Goal: Task Accomplishment & Management: Use online tool/utility

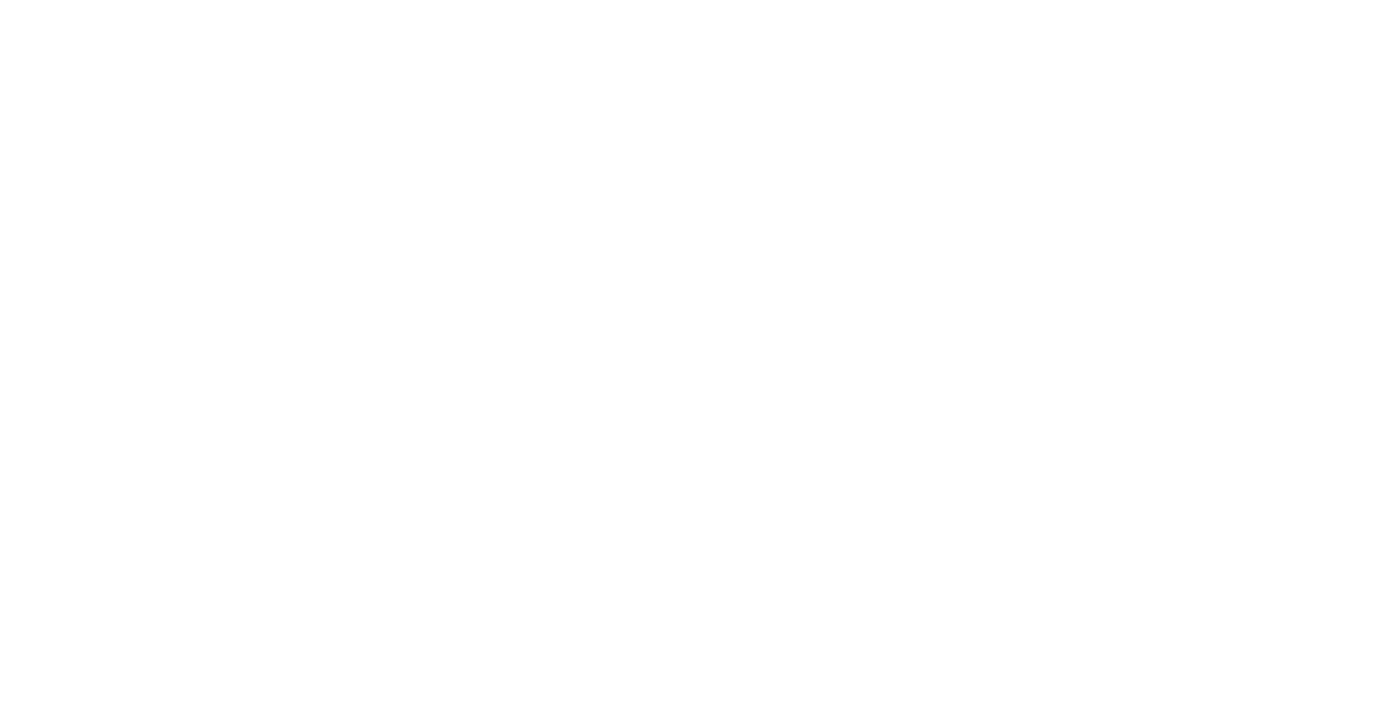
select select "Song"
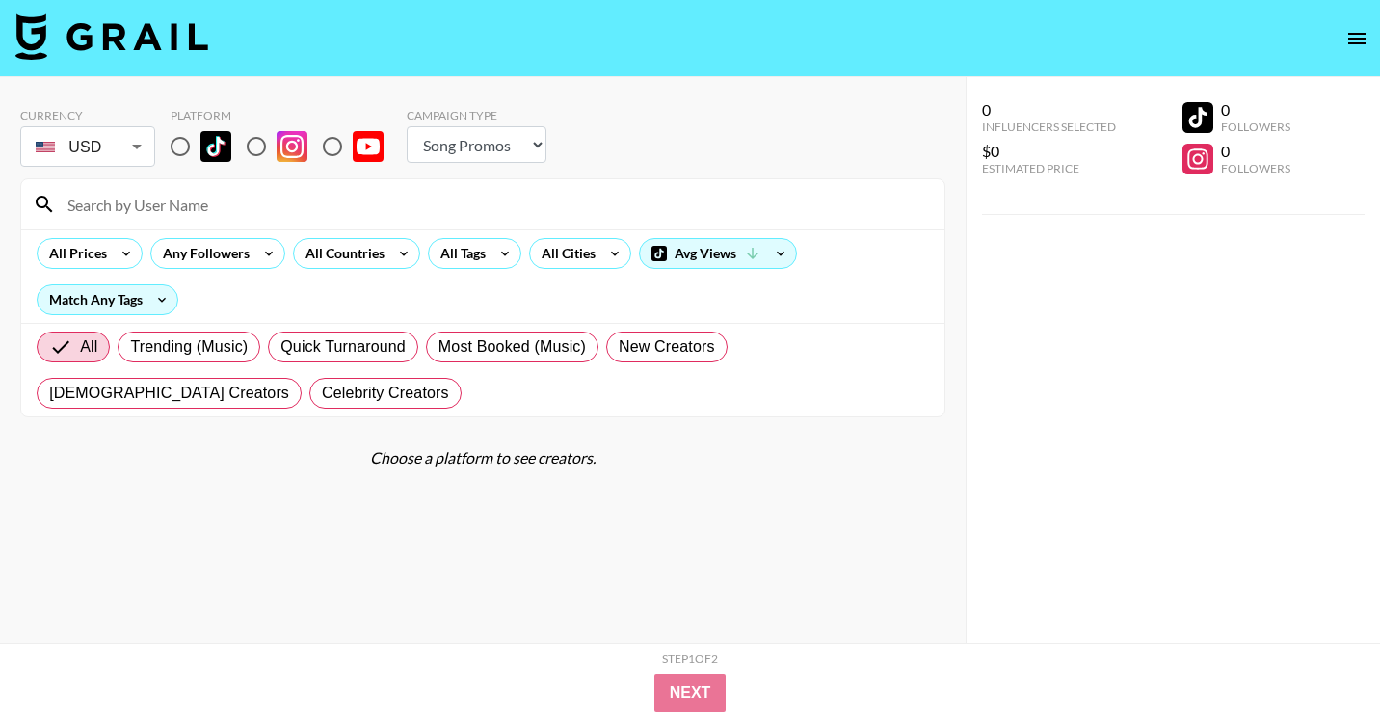
click at [176, 148] on input "radio" at bounding box center [180, 146] width 40 height 40
radio input "true"
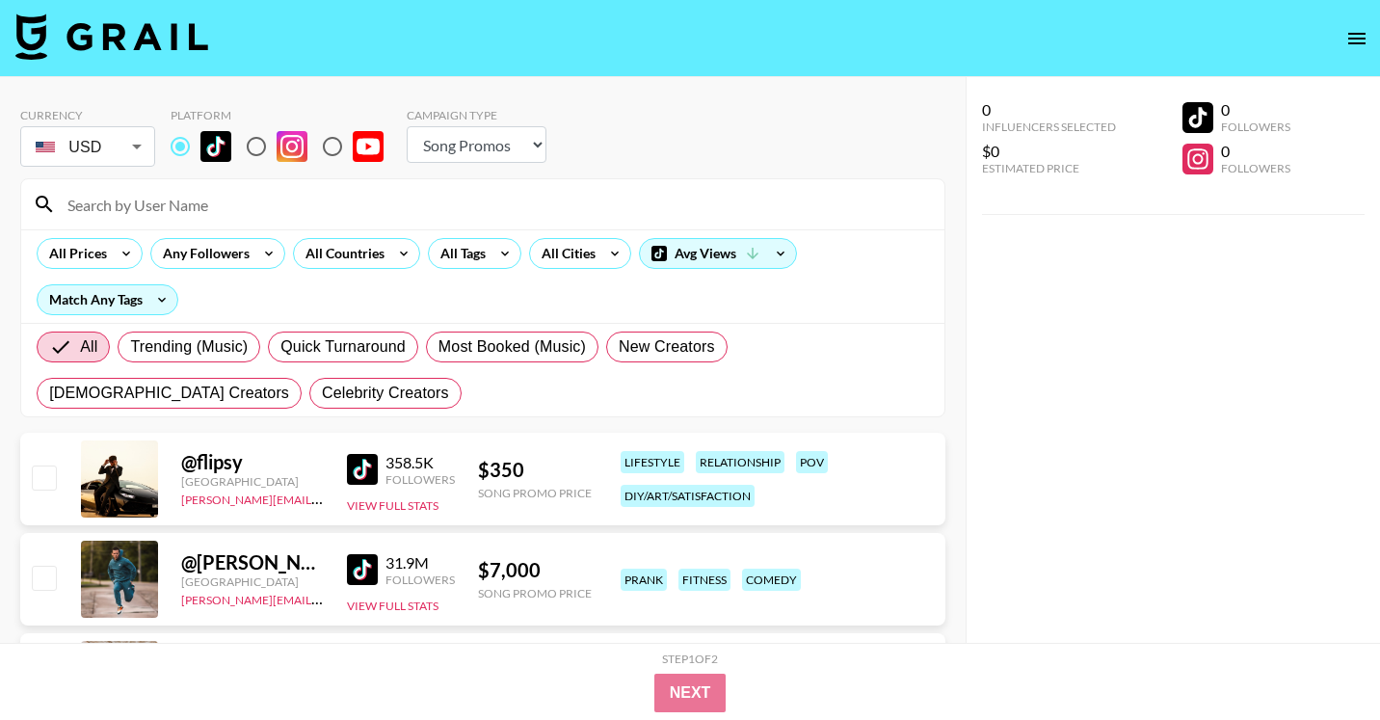
click at [196, 199] on input at bounding box center [494, 204] width 877 height 31
paste input "@jadexberryxtra"
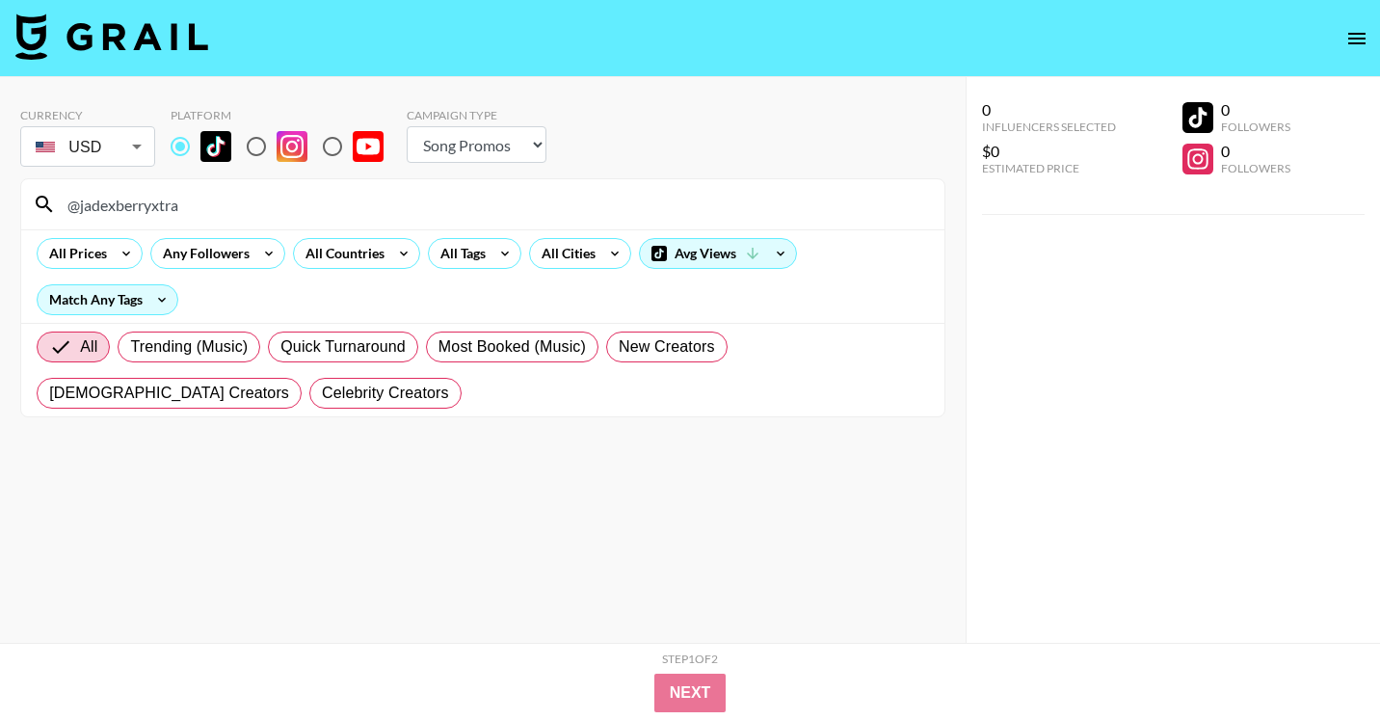
click at [223, 207] on input "@jadexberryxtra" at bounding box center [494, 204] width 877 height 31
paste input "benevieve"
click at [683, 195] on input "@benevieve" at bounding box center [494, 204] width 877 height 31
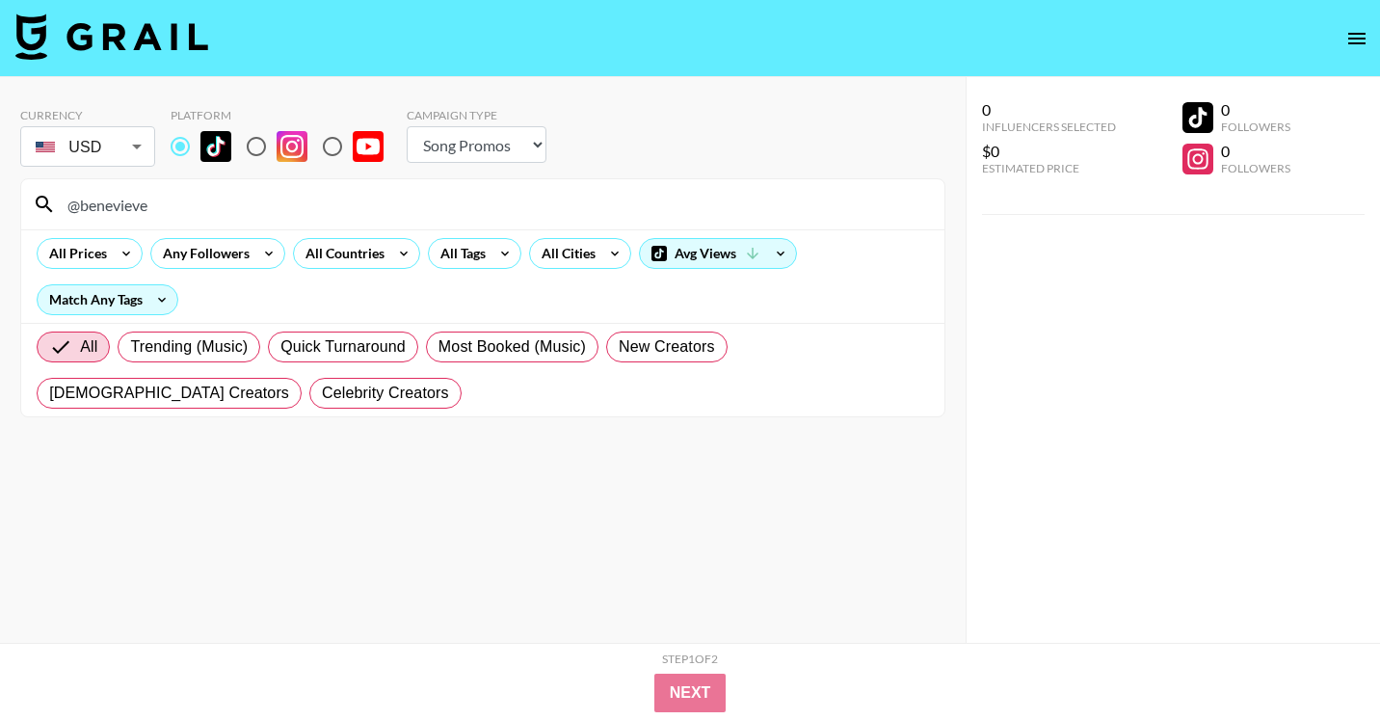
click at [683, 195] on input "@benevieve" at bounding box center [494, 204] width 877 height 31
paste input "___mervey"
click at [238, 225] on div "@___mervey" at bounding box center [483, 204] width 924 height 50
click at [238, 222] on div "@___mervey" at bounding box center [483, 204] width 924 height 50
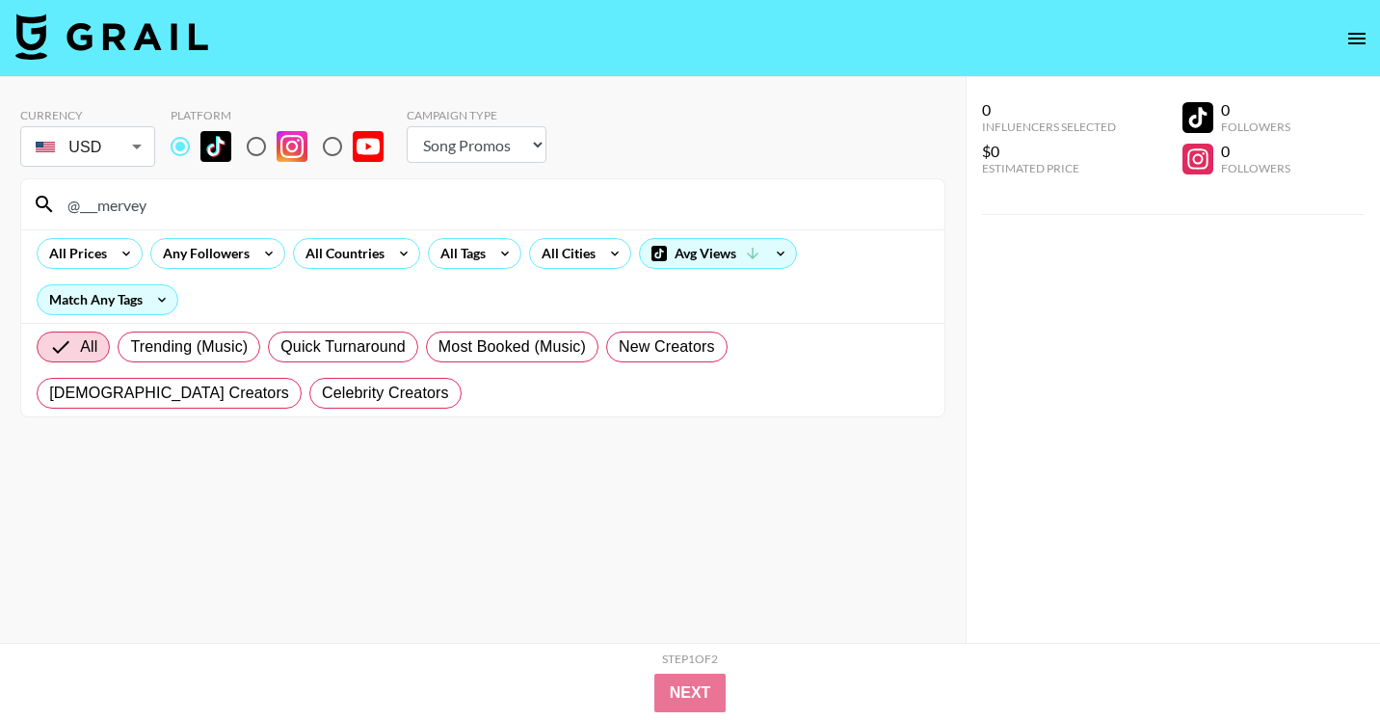
click at [240, 214] on input "@___mervey" at bounding box center [494, 204] width 877 height 31
paste input "mercy.[PERSON_NAME]"
click at [177, 203] on input "@mercy.[PERSON_NAME]" at bounding box center [494, 204] width 877 height 31
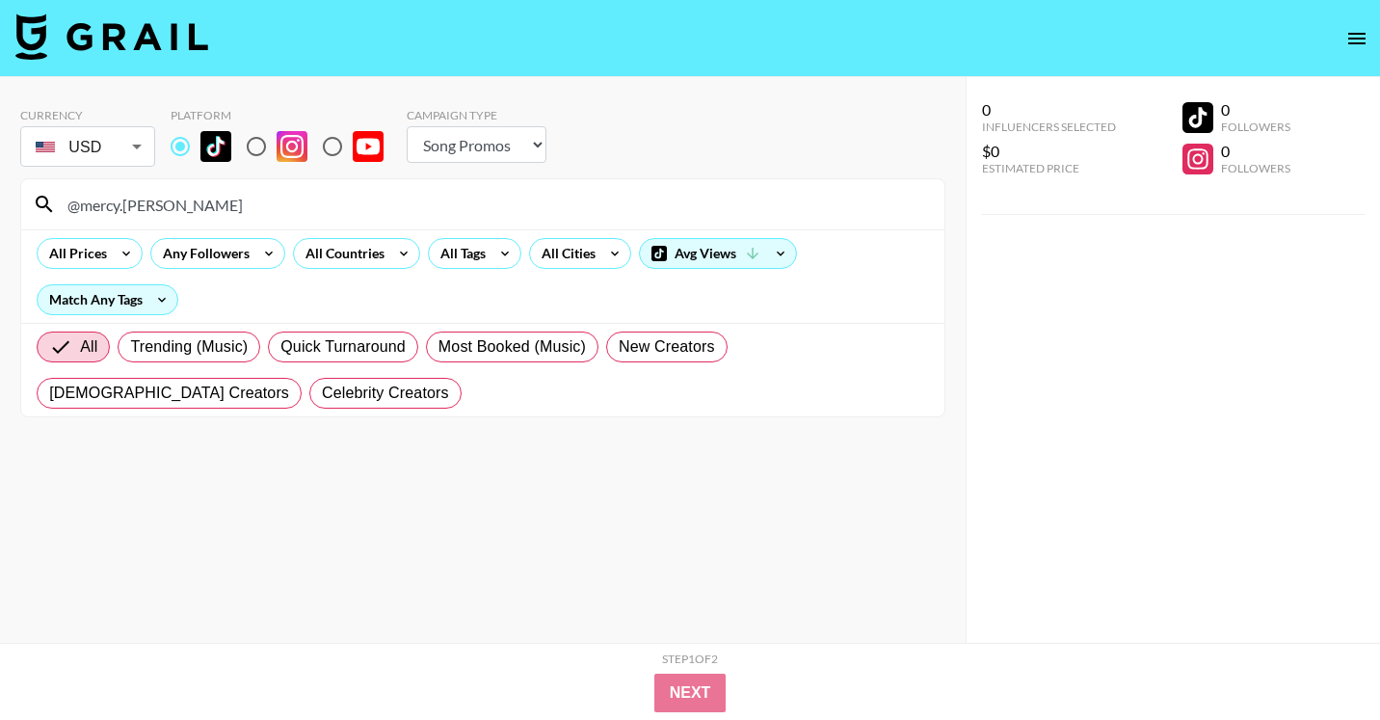
click at [177, 203] on input "@mercy.[PERSON_NAME]" at bounding box center [494, 204] width 877 height 31
paste input "darckmarie"
click at [202, 201] on input "@darckmarie" at bounding box center [494, 204] width 877 height 31
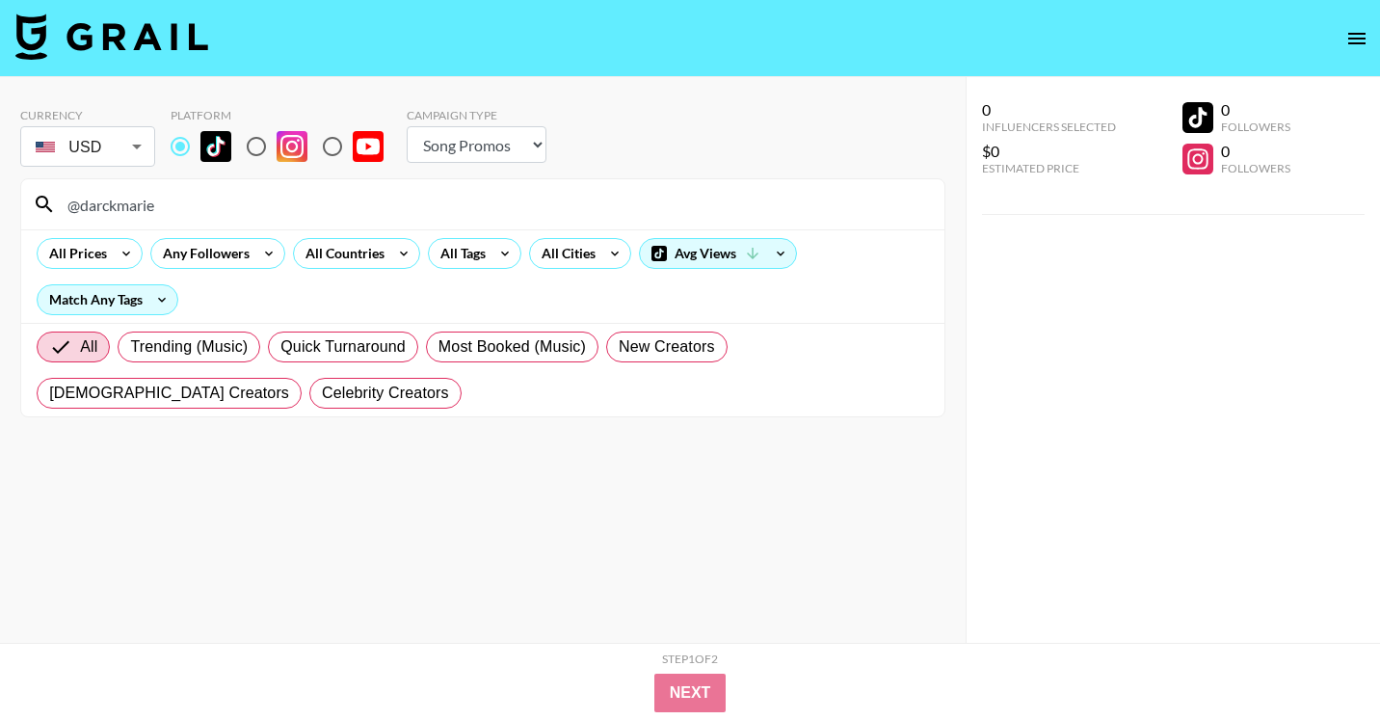
click at [202, 201] on input "@darckmarie" at bounding box center [494, 204] width 877 height 31
paste input "rea_xd"
type input "@drea_xd"
